Goal: Entertainment & Leisure: Consume media (video, audio)

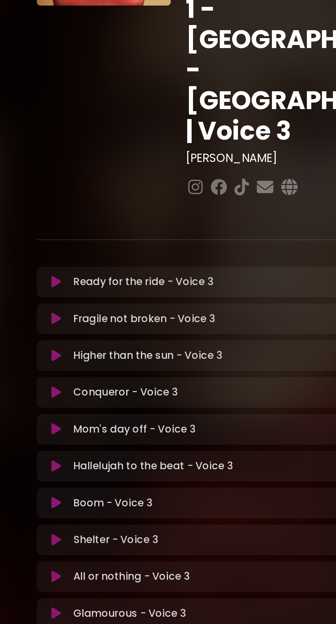
click at [79, 233] on div "Ready for the ride - Voice 3 Loading Track... Name Email" at bounding box center [167, 350] width 233 height 235
click at [62, 317] on icon at bounding box center [61, 320] width 5 height 7
